Goal: Task Accomplishment & Management: Complete application form

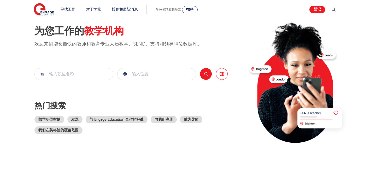
scroll to position [26, 0]
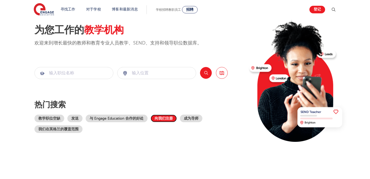
click at [161, 120] on link "向我们注册" at bounding box center [164, 118] width 26 height 8
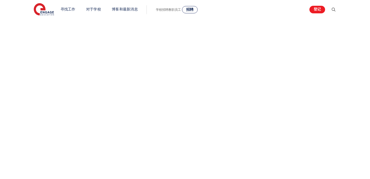
scroll to position [287, 0]
click at [261, 94] on div "让我们更多地了解您！" at bounding box center [185, 58] width 317 height 334
click at [269, 87] on div "让我们更多地了解您！" at bounding box center [185, 54] width 317 height 326
click at [268, 113] on div "让我们更多地了解您！" at bounding box center [185, 54] width 317 height 326
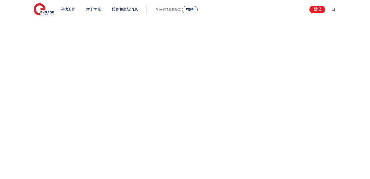
click at [267, 73] on div "让我们更多地了解您！" at bounding box center [185, 100] width 317 height 229
click at [283, 66] on div "让我们更多地了解您！" at bounding box center [185, 100] width 317 height 229
click at [262, 109] on div "让我们更多地了解您！" at bounding box center [185, 104] width 317 height 237
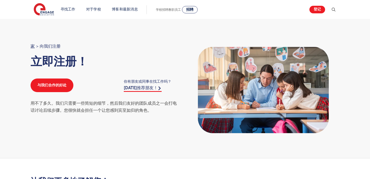
scroll to position [0, 0]
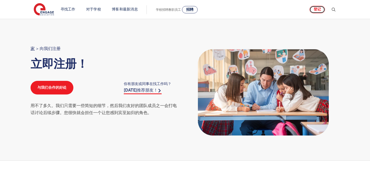
click at [316, 10] on link "登记" at bounding box center [318, 10] width 16 height 8
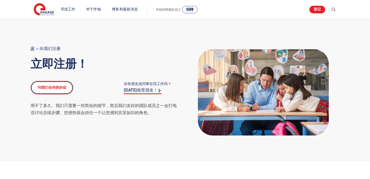
click at [55, 88] on link "与我们合作的好处" at bounding box center [52, 88] width 43 height 14
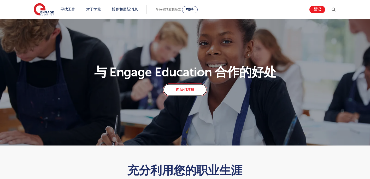
click at [193, 89] on link "向我们注册" at bounding box center [185, 89] width 44 height 13
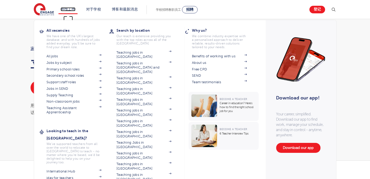
click at [69, 10] on link "寻找工作" at bounding box center [68, 9] width 15 height 4
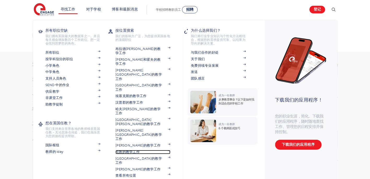
click at [125, 150] on font "伦敦的教学工作" at bounding box center [127, 152] width 24 height 4
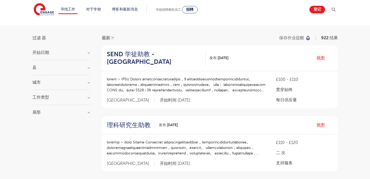
scroll to position [26, 0]
click at [66, 83] on h3 "城市" at bounding box center [60, 82] width 57 height 4
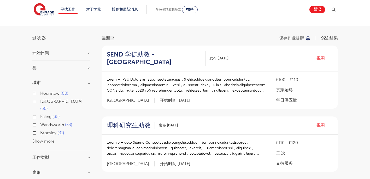
click at [45, 114] on span "Ealing" at bounding box center [45, 116] width 11 height 5
click at [44, 114] on input "Ealing 35" at bounding box center [41, 115] width 3 height 3
checkbox input "true"
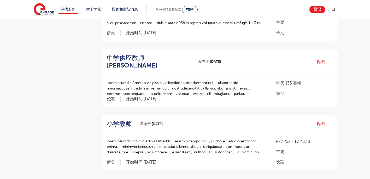
scroll to position [549, 0]
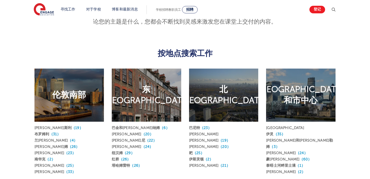
scroll to position [235, 0]
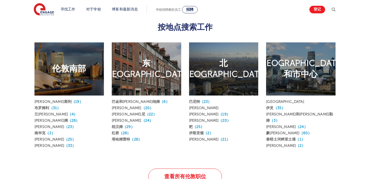
click at [298, 73] on h2 "伦敦西部和市中心" at bounding box center [301, 69] width 86 height 22
click at [273, 107] on link "伊灵 （35）" at bounding box center [275, 108] width 19 height 4
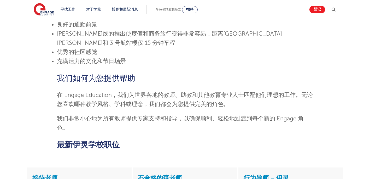
scroll to position [470, 0]
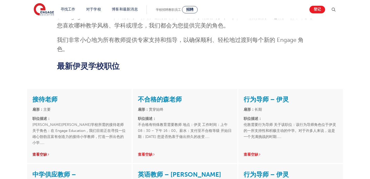
click at [42, 152] on font "查看空缺" at bounding box center [39, 154] width 15 height 4
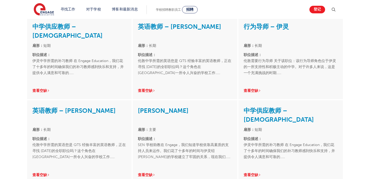
scroll to position [699, 0]
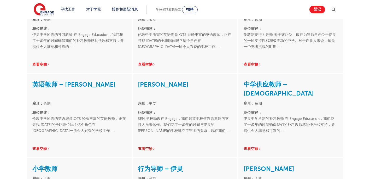
click at [153, 147] on link "查看空缺" at bounding box center [147, 149] width 18 height 4
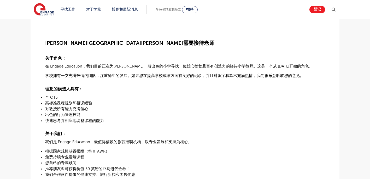
scroll to position [131, 0]
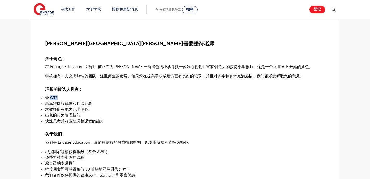
drag, startPoint x: 50, startPoint y: 96, endPoint x: 58, endPoint y: 96, distance: 8.1
click at [58, 96] on p "全 QTS" at bounding box center [185, 97] width 280 height 5
drag, startPoint x: 58, startPoint y: 96, endPoint x: 51, endPoint y: 90, distance: 9.8
click at [51, 90] on span "理想的候选人具有：" at bounding box center [64, 89] width 38 height 5
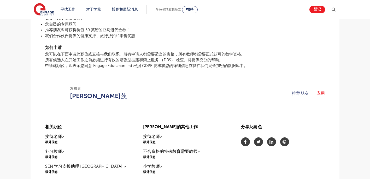
scroll to position [287, 0]
click at [322, 95] on link "应用" at bounding box center [321, 93] width 8 height 7
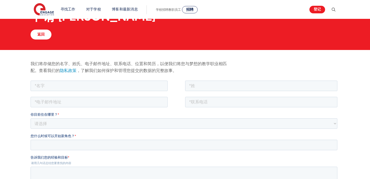
scroll to position [26, 0]
click at [121, 87] on input "text" at bounding box center [99, 85] width 137 height 10
type input "Jiayue"
click at [196, 83] on input "text" at bounding box center [261, 85] width 153 height 10
type input "Li"
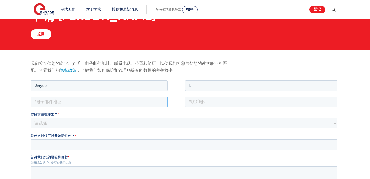
click at [100, 102] on input "email" at bounding box center [99, 101] width 137 height 10
type input "jiayue340@gmail.com"
click at [204, 102] on input "tel" at bounding box center [261, 101] width 153 height 10
type input "+447884052654"
click at [93, 122] on select "请选择 英国 加拿大 爱尔兰 澳大利亚 新西兰 欧洲 美国 南非 牙买加 非洲 亚洲 中东 南美洲 加勒比海" at bounding box center [184, 123] width 307 height 10
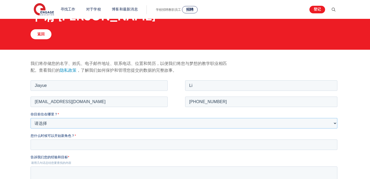
select select "UK"
click at [31, 118] on select "请选择 英国 加拿大 爱尔兰 澳大利亚 新西兰 欧洲 美国 南非 牙买加 非洲 亚洲 中东 南美洲 加勒比海" at bounding box center [184, 123] width 307 height 10
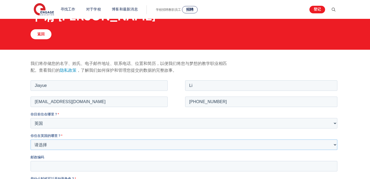
click at [68, 141] on select "请选择 海外 巴恩斯利 贝德福德郡 伯 克 希尔 伯恩茅斯 布拉克内尔森林 布拉德福德 布莱顿和霍夫 布里斯托尔 白金汉郡 卡尔德代尔 剑桥 柴郡 伦敦金融城…" at bounding box center [184, 144] width 307 height 10
select select "[GEOGRAPHIC_DATA]"
click at [31, 139] on select "请选择 海外 巴[GEOGRAPHIC_DATA] [GEOGRAPHIC_DATA][PERSON_NAME] [PERSON_NAME][GEOGRAPH…" at bounding box center [184, 144] width 307 height 10
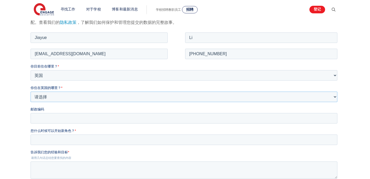
scroll to position [78, 0]
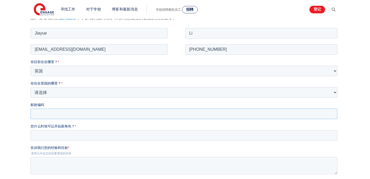
click at [65, 114] on input "邮政编码" at bounding box center [184, 113] width 307 height 10
type input "W7 1BL"
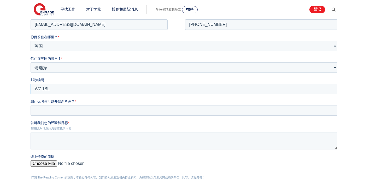
scroll to position [105, 0]
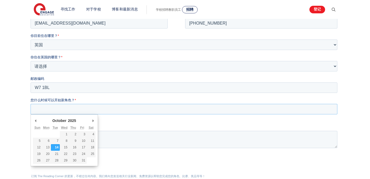
click at [67, 107] on input "您什么时候可以开始新角色？ *" at bounding box center [184, 108] width 307 height 10
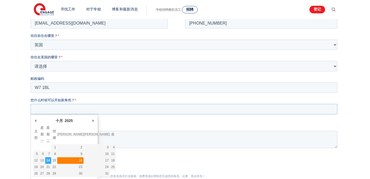
type div "2025-10-16"
type input "2025/10/16"
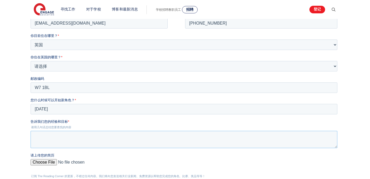
click at [68, 137] on textarea "告诉我们您的经验和目标 *" at bounding box center [184, 138] width 307 height 17
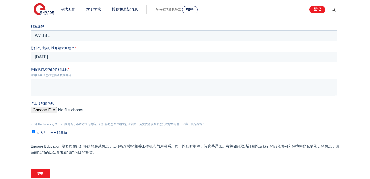
scroll to position [157, 0]
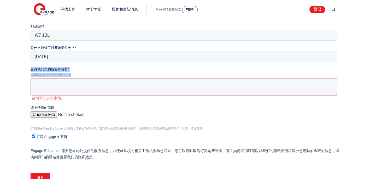
drag, startPoint x: 31, startPoint y: 68, endPoint x: 73, endPoint y: 75, distance: 42.7
click at [73, 75] on div "告诉我们您的经验和目标 * 请用几句话总结您要查找的内容 请填写此必填字段。" at bounding box center [185, 84] width 309 height 34
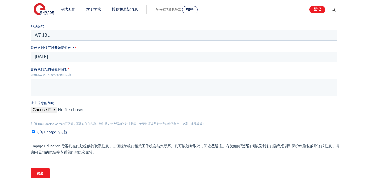
drag, startPoint x: 73, startPoint y: 75, endPoint x: 74, endPoint y: 85, distance: 9.9
click at [74, 85] on textarea "告诉我们您的经验和目标 *" at bounding box center [184, 86] width 307 height 17
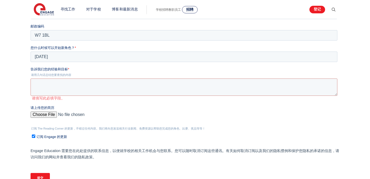
scroll to position [164, 0]
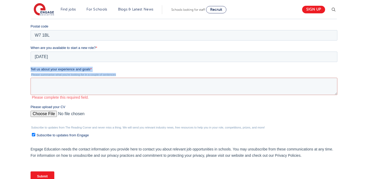
drag, startPoint x: 31, startPoint y: 67, endPoint x: 117, endPoint y: 73, distance: 86.4
click at [117, 73] on div "Tell us about your experience and goals * Please summarise what you're looking …" at bounding box center [185, 83] width 309 height 33
drag, startPoint x: 117, startPoint y: 73, endPoint x: 91, endPoint y: 84, distance: 28.4
click at [91, 84] on textarea "Tell us about your experience and goals *" at bounding box center [184, 86] width 307 height 17
click at [72, 85] on textarea "Tell us about your experience and goals *" at bounding box center [184, 86] width 307 height 17
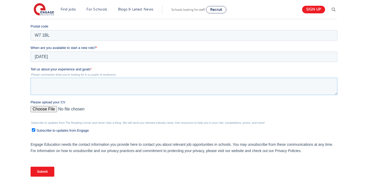
paste textarea "I once worked as a teaching assistant in an educational institution in China, m…"
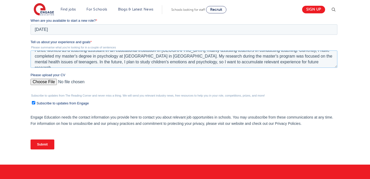
scroll to position [190, 0]
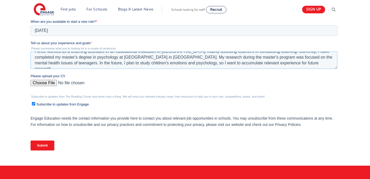
type textarea "I once worked as a teaching assistant in an educational institution in China, m…"
click at [42, 83] on input "Please upload your CV" at bounding box center [184, 85] width 307 height 10
type input "C:\fakepath\Jiayue Li CV 职 new_20251013120803.pdf"
click at [33, 104] on input "Subscribe to updates from Engage" at bounding box center [33, 103] width 3 height 3
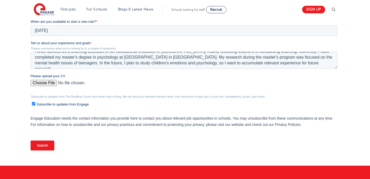
checkbox input "true"
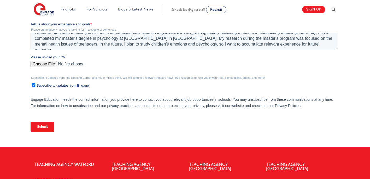
scroll to position [209, 0]
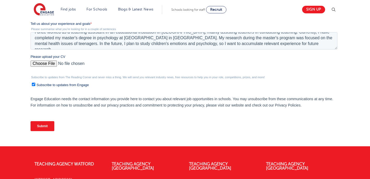
click at [45, 128] on input "Submit" at bounding box center [43, 126] width 24 height 10
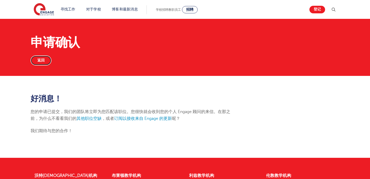
click at [41, 62] on link "返回" at bounding box center [41, 60] width 21 height 10
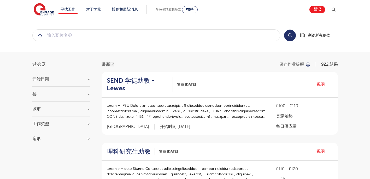
click at [86, 112] on div "城市 [GEOGRAPHIC_DATA] 60 Leeds 50 Ealing 35 [GEOGRAPHIC_DATA] 33 Bromley 31 Show…" at bounding box center [60, 112] width 57 height 10
click at [86, 107] on h3 "城市" at bounding box center [60, 109] width 57 height 4
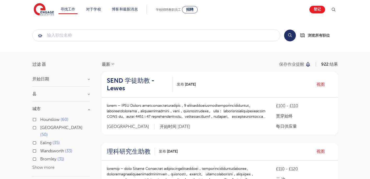
click at [46, 140] on span "Ealing" at bounding box center [45, 142] width 11 height 5
click at [44, 140] on input "Ealing 35" at bounding box center [41, 141] width 3 height 3
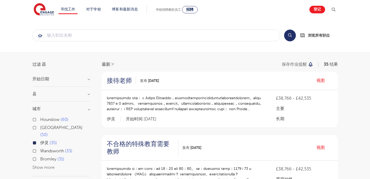
click at [161, 63] on div "最新 古老 保存作业提醒 35 结果" at bounding box center [220, 64] width 236 height 4
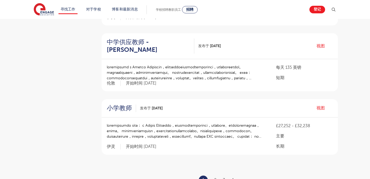
scroll to position [575, 0]
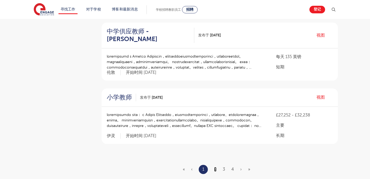
click at [215, 167] on link "2" at bounding box center [215, 169] width 2 height 5
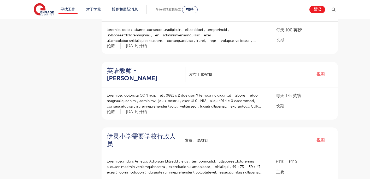
scroll to position [470, 0]
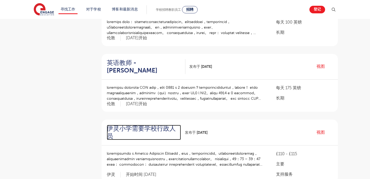
click at [161, 125] on h2 "伊灵小学需要学校行政人员" at bounding box center [142, 132] width 70 height 15
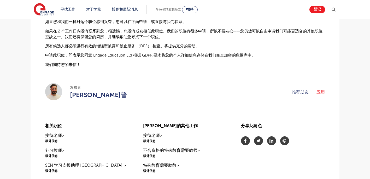
scroll to position [340, 0]
click at [321, 88] on link "应用" at bounding box center [321, 91] width 8 height 7
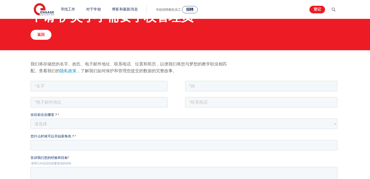
scroll to position [26, 0]
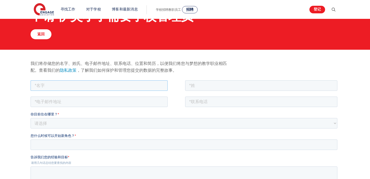
click at [86, 86] on input "text" at bounding box center [99, 85] width 137 height 10
type input "Jiayue"
click at [197, 88] on input "text" at bounding box center [261, 85] width 153 height 10
type input "Li"
click at [120, 100] on input "email" at bounding box center [99, 101] width 137 height 10
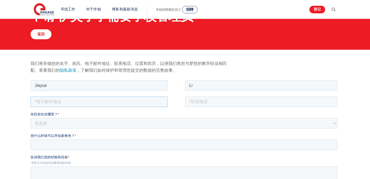
type input "[EMAIL_ADDRESS][DOMAIN_NAME]"
click at [214, 102] on input "tel" at bounding box center [261, 101] width 153 height 10
type input "+447884052654"
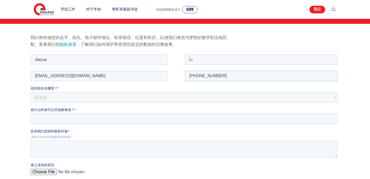
scroll to position [52, 0]
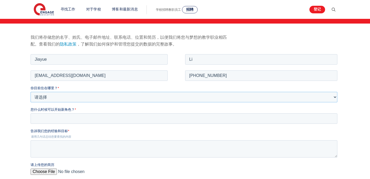
click at [79, 93] on select "请选择 英国 加拿大 爱尔兰 澳大利亚 新西兰 欧洲 美国 南非 牙买加 非洲 亚洲 中东 南美洲 加勒比海" at bounding box center [184, 96] width 307 height 10
select select "UK"
click at [31, 91] on select "请选择 英国 加拿大 爱尔兰 澳大利亚 新西兰 欧洲 美国 南非 牙买加 非洲 亚洲 中东 南美洲 加勒比海" at bounding box center [184, 96] width 307 height 10
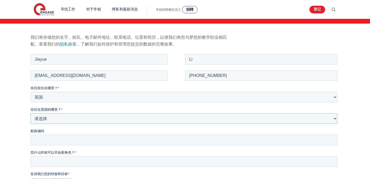
click at [48, 117] on select "请选择 海外 巴恩斯利 贝德福德郡 伯 克 希尔 伯恩茅斯 布拉克内尔森林 布拉德福德 布莱顿和霍夫 布里斯托尔 白金汉郡 卡尔德代尔 剑桥 柴郡 伦敦金融城…" at bounding box center [184, 118] width 307 height 10
select select "[GEOGRAPHIC_DATA]"
click at [31, 113] on select "请选择 海外 巴恩斯利 贝德福德郡 伯 克 希尔 伯恩茅斯 布拉克内尔森林 布拉德福德 布莱顿和霍夫 布里斯托尔 白金汉郡 卡尔德代尔 剑桥 柴郡 伦敦金融城…" at bounding box center [184, 118] width 307 height 10
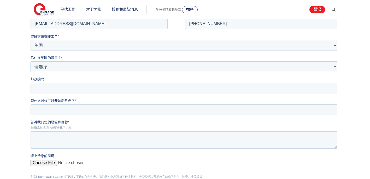
scroll to position [105, 0]
click at [57, 90] on input "邮政编码" at bounding box center [184, 87] width 307 height 10
type input "W7 1BL"
click at [58, 107] on input "您什么时候可以开始新角色？ *" at bounding box center [184, 108] width 307 height 10
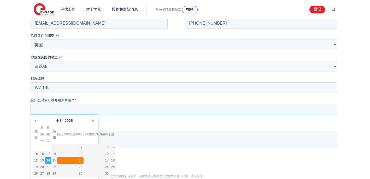
type div "2025-10-16"
type input "2025/10/16"
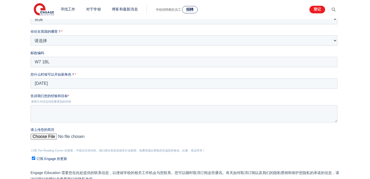
scroll to position [131, 0]
click at [71, 112] on textarea "告诉我们您的经验和目标 *" at bounding box center [184, 113] width 307 height 17
paste textarea "I once worked as a teaching assistant in an educational institution in China, m…"
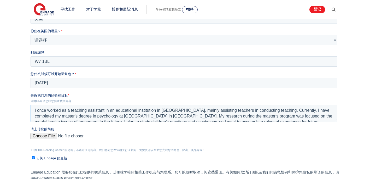
scroll to position [3, 0]
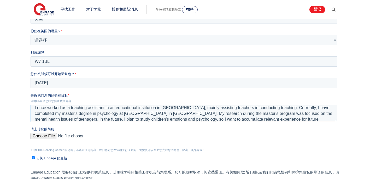
click at [34, 107] on textarea "I once worked as a teaching assistant in an educational institution in China, m…" at bounding box center [184, 113] width 307 height 17
paste textarea "During my university years, I served as an office assistant for two years. My m…"
click at [34, 107] on textarea "During my university years, I served as an office assistant for two years. My m…" at bounding box center [184, 113] width 307 height 17
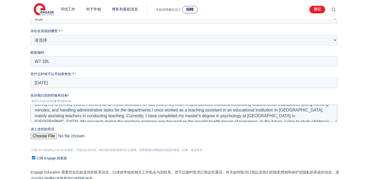
scroll to position [17, 0]
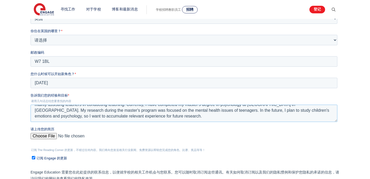
type textarea "During my university years, I served as an office assistant for two years. My m…"
click at [45, 136] on input "请上传您的简历" at bounding box center [184, 138] width 307 height 10
type input "C:\fakepath\Jiayue Li CV 职 new_20251013120803.pdf"
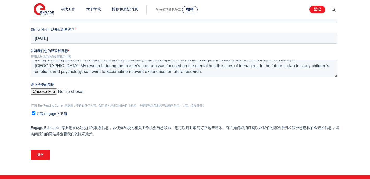
scroll to position [183, 0]
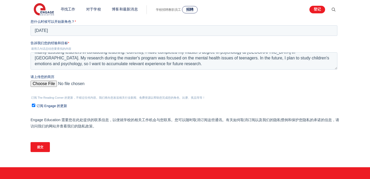
click at [38, 148] on input "Submit" at bounding box center [40, 147] width 19 height 10
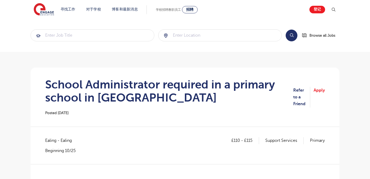
scroll to position [340, 0]
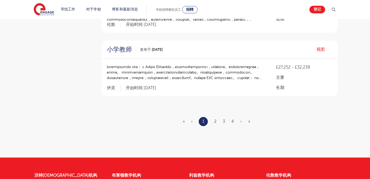
scroll to position [627, 0]
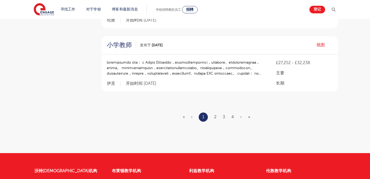
click at [226, 112] on ul "« ‹ 1 2 3 4 › »" at bounding box center [220, 116] width 74 height 9
click at [224, 114] on link "3" at bounding box center [224, 116] width 2 height 5
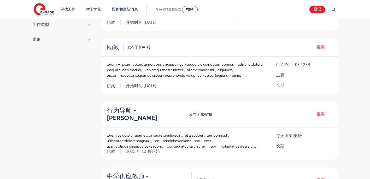
scroll to position [105, 0]
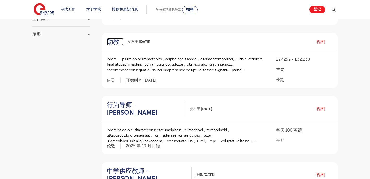
click at [118, 38] on h2 "助教" at bounding box center [113, 42] width 13 height 8
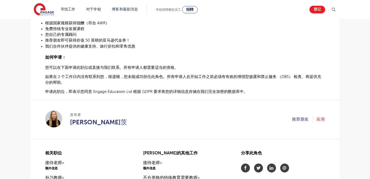
scroll to position [314, 0]
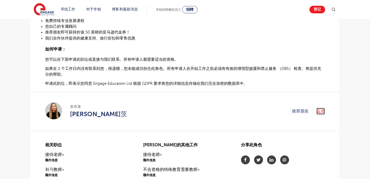
click at [320, 111] on link "应用" at bounding box center [321, 111] width 8 height 7
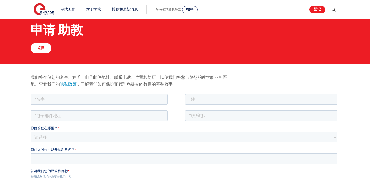
scroll to position [26, 0]
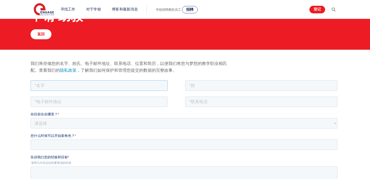
click at [88, 87] on input "text" at bounding box center [99, 85] width 137 height 10
type input "Jiayue"
click at [209, 88] on input "text" at bounding box center [261, 85] width 153 height 10
type input "Li"
click at [85, 101] on input "email" at bounding box center [99, 101] width 137 height 10
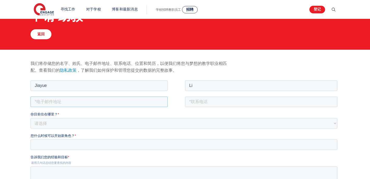
type input "jiayue340@gmail.com"
click at [203, 102] on input "tel" at bounding box center [261, 101] width 153 height 10
type input "+447884052654"
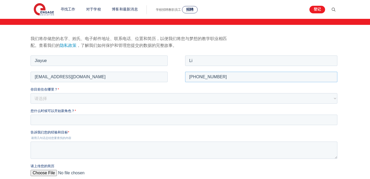
scroll to position [52, 0]
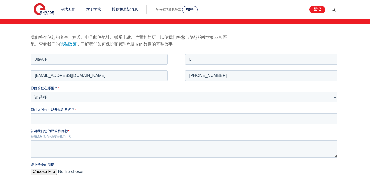
click at [67, 94] on select "请选择 英国 加拿大 爱尔兰 澳大利亚 新西兰 欧洲 美国 南非 牙买加 非洲 亚洲 中东 南美洲 加勒比海" at bounding box center [184, 96] width 307 height 10
click at [63, 97] on select "请选择 英国 加拿大 爱尔兰 澳大利亚 新西兰 欧洲 美国 南非 牙买加 非洲 亚洲 中东 南美洲 加勒比海" at bounding box center [184, 96] width 307 height 10
select select "UK"
click at [31, 91] on select "请选择 英国 加拿大 爱尔兰 澳大利亚 新西兰 欧洲 美国 南非 牙买加 非洲 亚洲 中东 南美洲 加勒比海" at bounding box center [184, 96] width 307 height 10
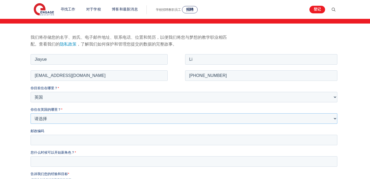
click at [39, 117] on select "请选择 海外 巴恩斯利 贝德福德郡 伯 克 希尔 伯恩茅斯 布拉克内尔森林 布拉德福德 布莱顿和霍夫 布里斯托尔 白金汉郡 卡尔德代尔 剑桥 柴郡 伦敦金融城…" at bounding box center [184, 118] width 307 height 10
select select "[GEOGRAPHIC_DATA]"
click at [31, 113] on select "请选择 海外 巴恩斯利 贝德福德郡 伯 克 希尔 伯恩茅斯 布拉克内尔森林 布拉德福德 布莱顿和霍夫 布里斯托尔 白金汉郡 卡尔德代尔 剑桥 柴郡 伦敦金融城…" at bounding box center [184, 118] width 307 height 10
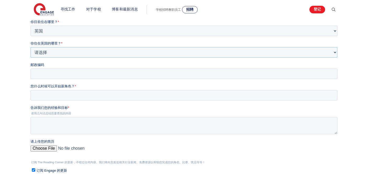
scroll to position [131, 0]
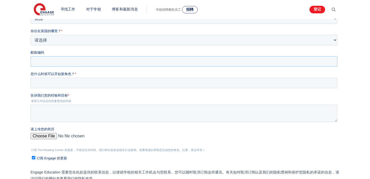
click at [48, 61] on input "邮政编码" at bounding box center [184, 61] width 307 height 10
type input "W7 1BL"
click at [56, 82] on input "您什么时候可以开始新角色？ *" at bounding box center [184, 83] width 307 height 10
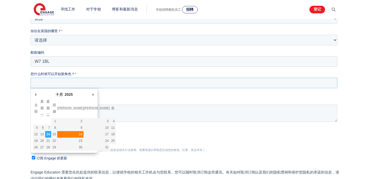
type div "2025-10-16"
type input "2025/10/16"
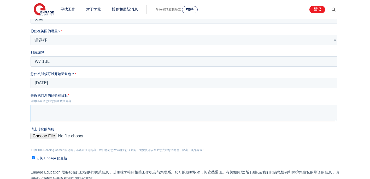
click at [56, 108] on textarea "告诉我们您的经验和目标 *" at bounding box center [184, 113] width 307 height 17
click at [70, 111] on textarea "告诉我们您的经验和目标 *" at bounding box center [184, 113] width 307 height 17
paste textarea "During my university years, I served as an office assistant for two years. My m…"
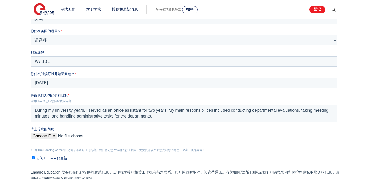
click at [109, 116] on textarea "During my university years, I served as an office assistant for two years. My m…" at bounding box center [184, 113] width 307 height 17
click at [155, 118] on textarea "During my university years, I served as an office assistant for two years. My m…" at bounding box center [184, 113] width 307 height 17
paste textarea "I once worked as a teaching assistant in an educational institution in China, m…"
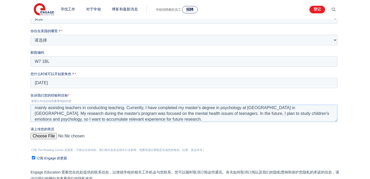
scroll to position [17, 0]
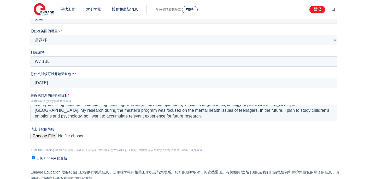
type textarea "During my university years, I served as an office assistant for two years. My m…"
click at [42, 137] on input "请上传您的简历" at bounding box center [184, 138] width 307 height 10
type input "C:\fakepath\Jiayue Li CV 职 new_20251013120803.pdf"
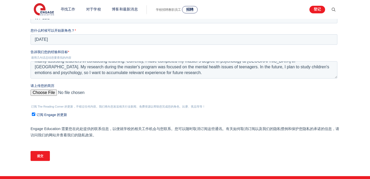
scroll to position [209, 0]
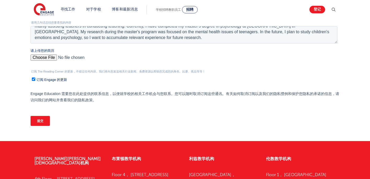
click at [46, 120] on input "提交" at bounding box center [40, 121] width 19 height 10
type input "Submit"
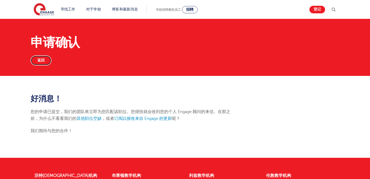
click at [45, 62] on link "返回" at bounding box center [41, 60] width 21 height 10
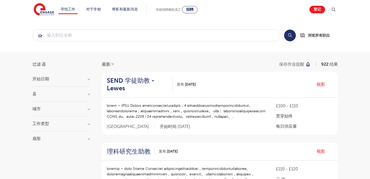
click at [62, 110] on h3 "城市" at bounding box center [60, 109] width 57 height 4
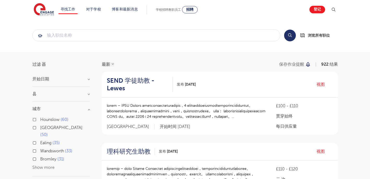
click at [46, 140] on span "Ealing" at bounding box center [45, 142] width 11 height 5
click at [44, 140] on input "Ealing 35" at bounding box center [41, 141] width 3 height 3
checkbox input "true"
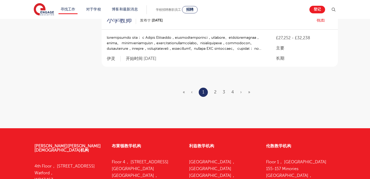
scroll to position [653, 0]
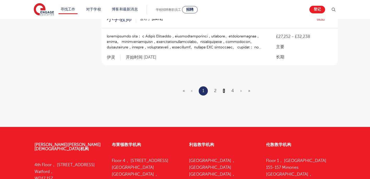
click at [225, 88] on link "3" at bounding box center [224, 90] width 2 height 5
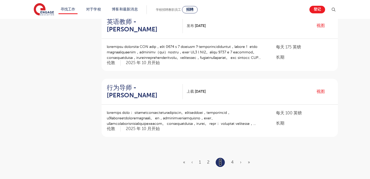
scroll to position [601, 0]
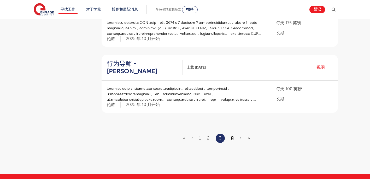
click at [232, 136] on link "4" at bounding box center [232, 138] width 3 height 5
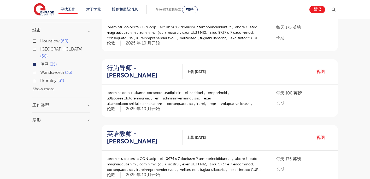
scroll to position [26, 0]
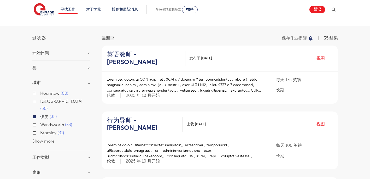
click at [40, 92] on label "Hounslow 60" at bounding box center [54, 93] width 28 height 7
click at [40, 92] on input "Hounslow 60" at bounding box center [41, 92] width 3 height 3
checkbox input "true"
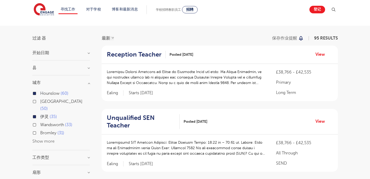
click at [40, 113] on label "伊灵 35" at bounding box center [48, 116] width 17 height 7
click at [40, 114] on input "伊灵 35" at bounding box center [41, 115] width 3 height 3
checkbox input "false"
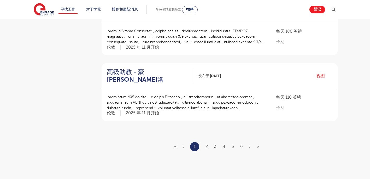
scroll to position [601, 0]
click at [206, 143] on link "2" at bounding box center [207, 145] width 2 height 5
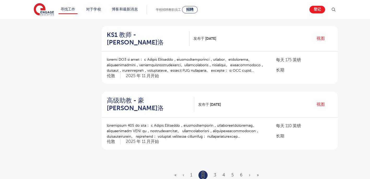
scroll to position [575, 0]
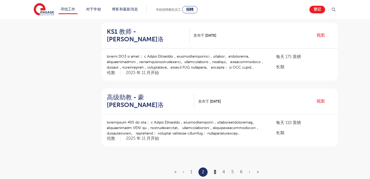
click at [216, 169] on link "3" at bounding box center [215, 171] width 2 height 5
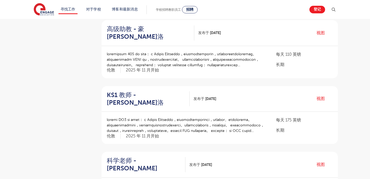
scroll to position [261, 0]
